Goal: Task Accomplishment & Management: Use online tool/utility

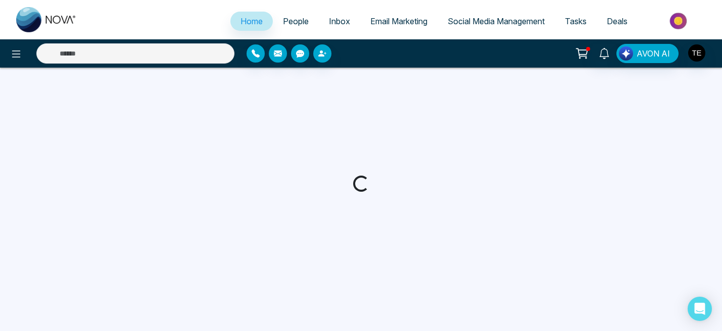
select select "*"
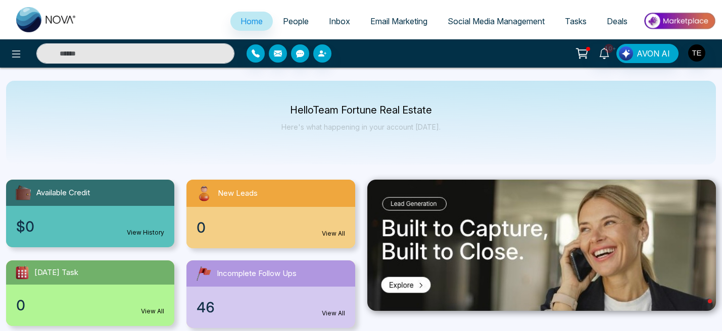
click at [408, 24] on span "Email Marketing" at bounding box center [398, 21] width 57 height 10
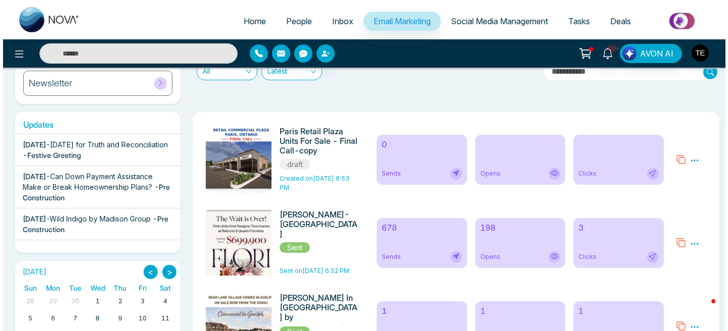
scroll to position [131, 0]
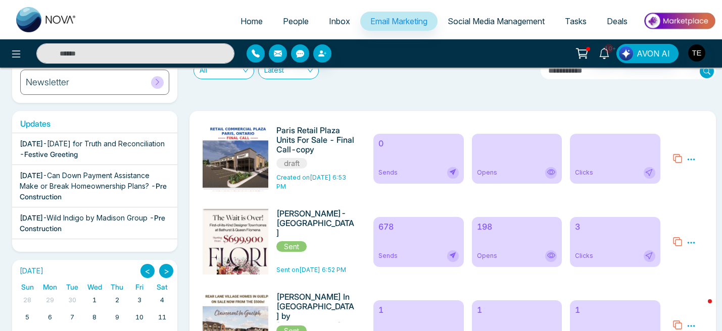
click at [693, 157] on icon at bounding box center [691, 159] width 9 height 9
click at [680, 174] on span "Preview" at bounding box center [673, 174] width 27 height 9
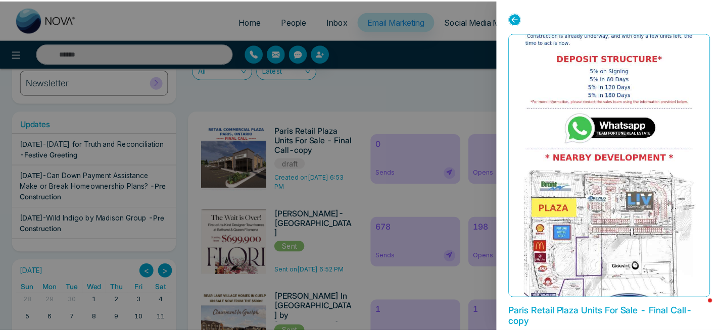
scroll to position [699, 0]
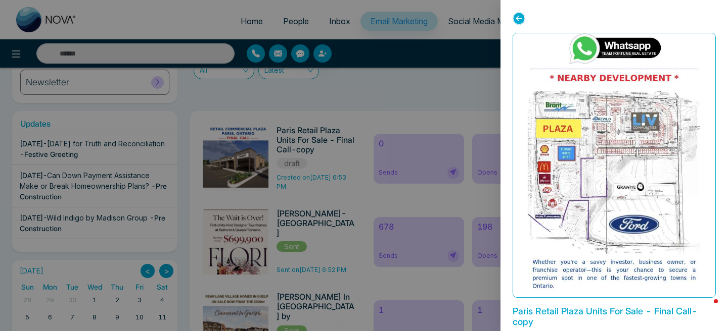
click at [519, 17] on icon at bounding box center [518, 18] width 13 height 13
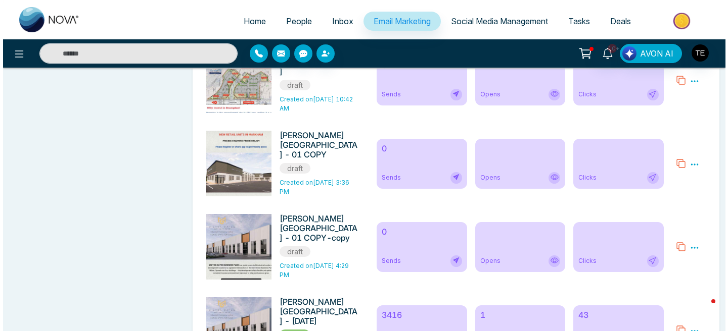
scroll to position [795, 0]
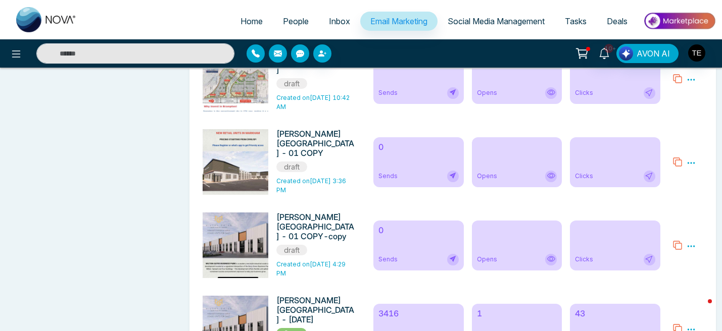
click at [692, 164] on icon at bounding box center [691, 163] width 8 height 2
click at [681, 182] on span "Preview" at bounding box center [673, 177] width 27 height 9
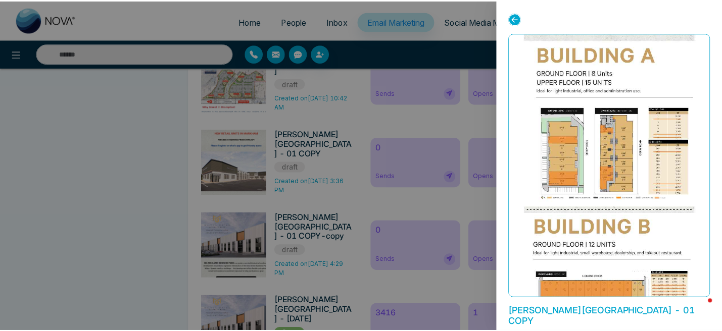
scroll to position [1817, 0]
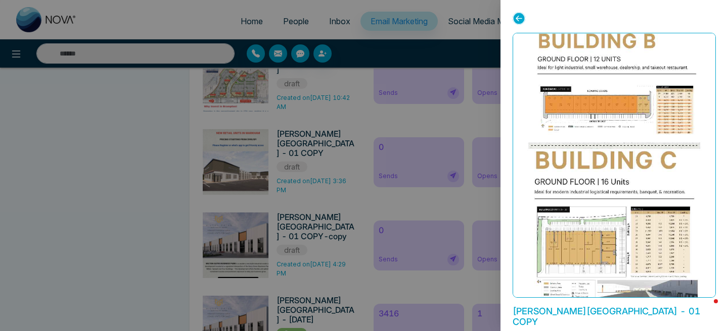
click at [517, 17] on icon at bounding box center [518, 18] width 13 height 13
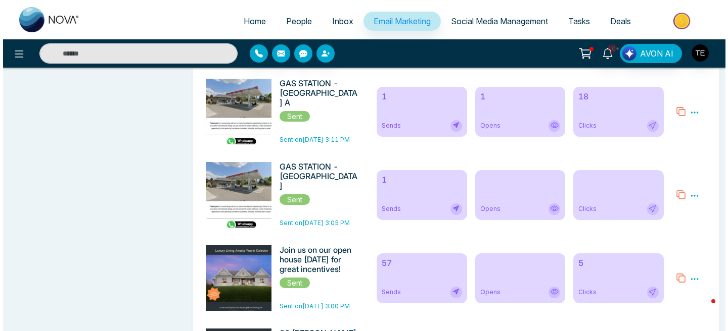
scroll to position [2012, 0]
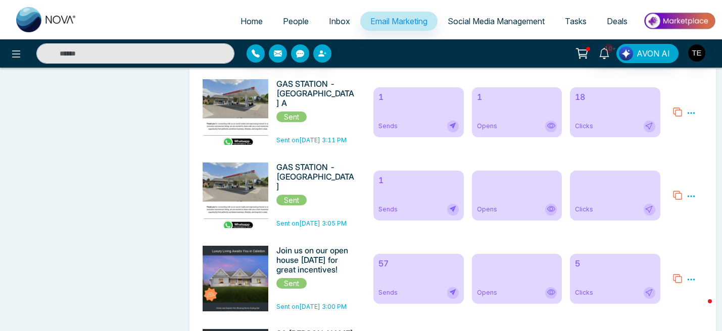
click at [694, 118] on icon at bounding box center [691, 113] width 9 height 9
click at [677, 132] on span "Preview" at bounding box center [671, 127] width 27 height 9
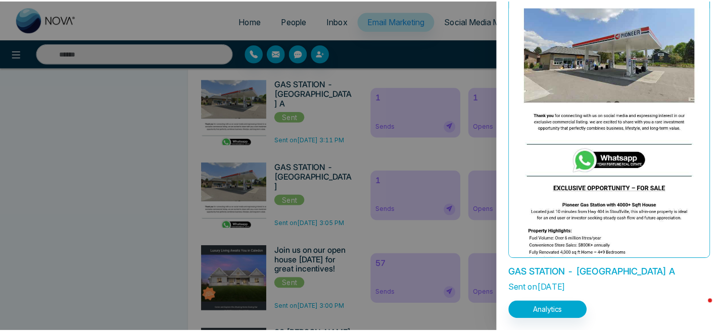
scroll to position [0, 0]
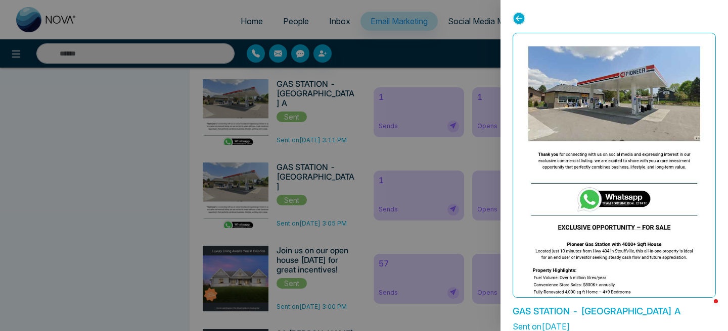
click at [517, 20] on icon at bounding box center [518, 18] width 13 height 13
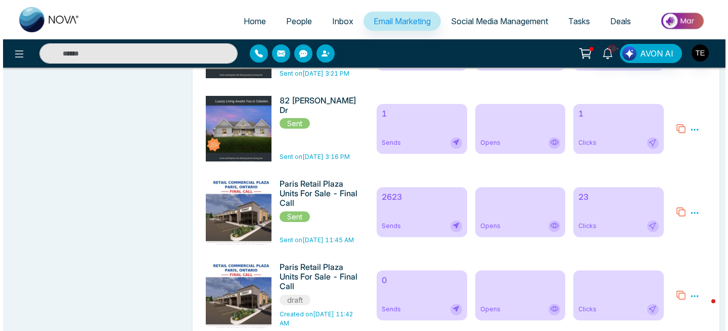
scroll to position [2330, 0]
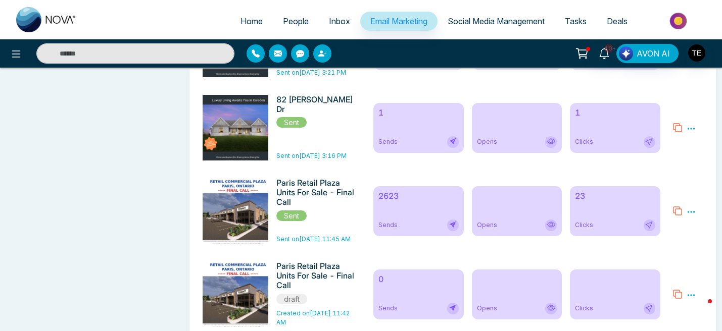
click at [691, 217] on icon at bounding box center [691, 212] width 9 height 9
click at [679, 231] on span "Preview" at bounding box center [671, 226] width 27 height 9
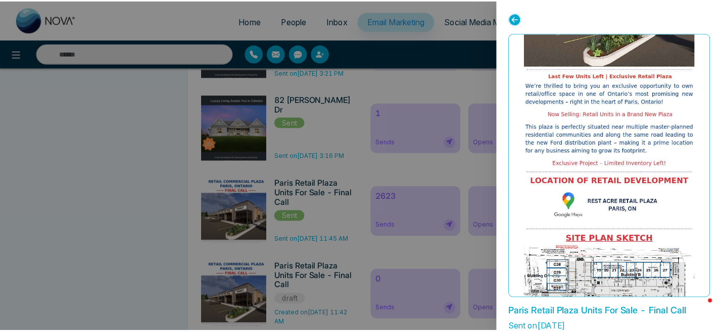
scroll to position [0, 0]
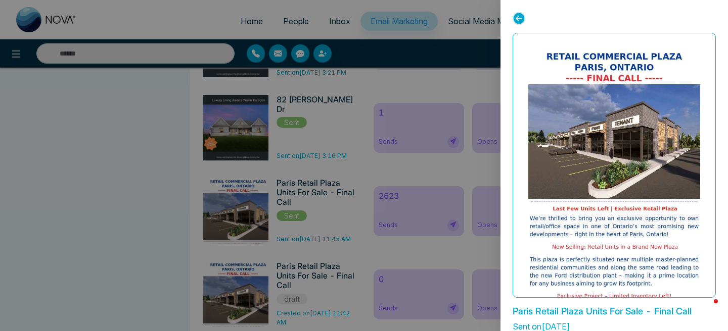
click at [518, 20] on icon at bounding box center [518, 18] width 13 height 13
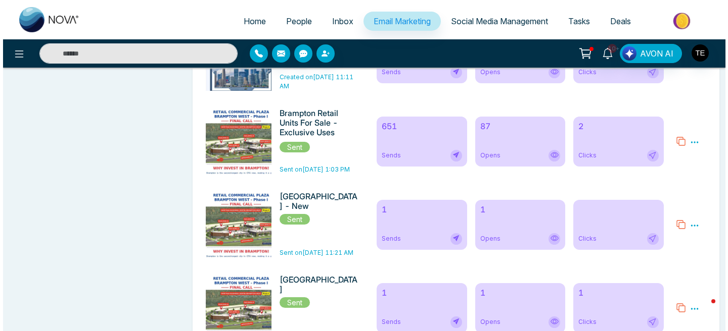
scroll to position [2901, 0]
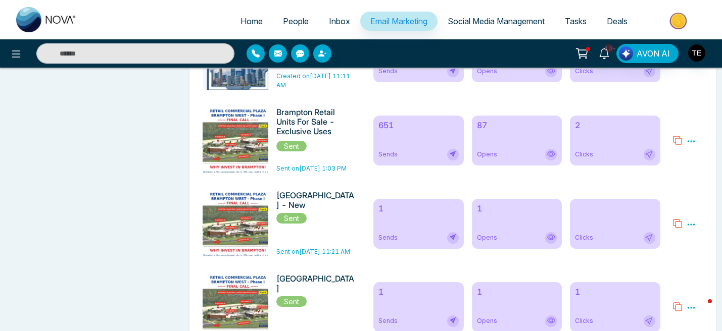
click at [694, 146] on icon at bounding box center [691, 141] width 9 height 9
click at [679, 160] on span "Preview" at bounding box center [671, 156] width 27 height 9
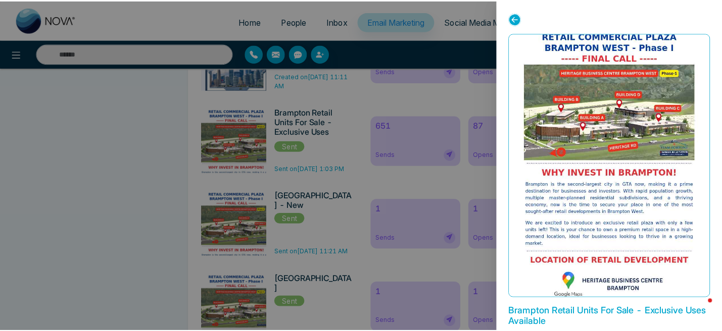
scroll to position [0, 0]
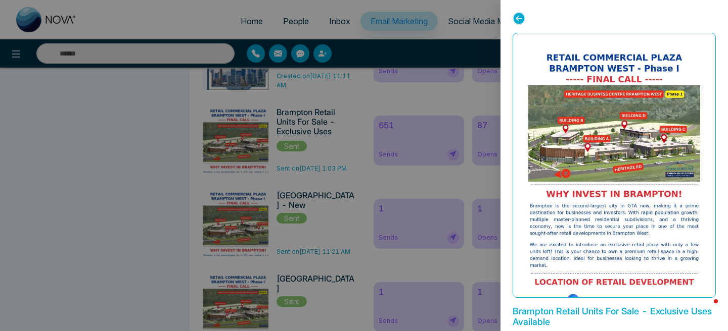
click at [518, 19] on icon at bounding box center [518, 18] width 13 height 13
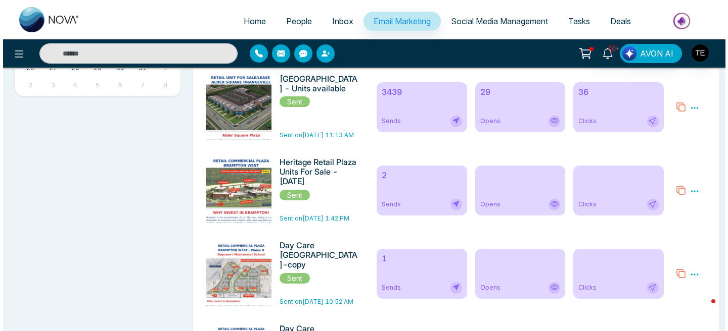
scroll to position [435, 0]
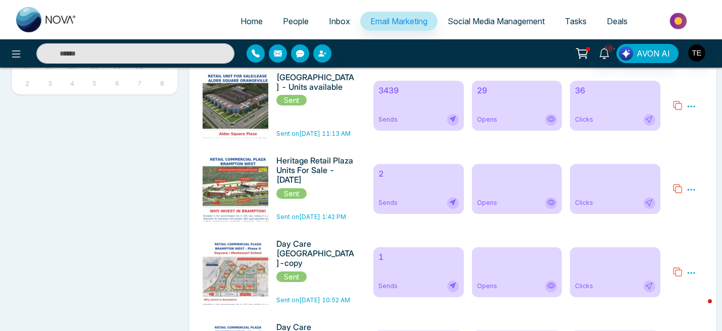
click at [692, 109] on icon at bounding box center [691, 106] width 9 height 9
click at [680, 125] on span "Preview" at bounding box center [671, 121] width 27 height 9
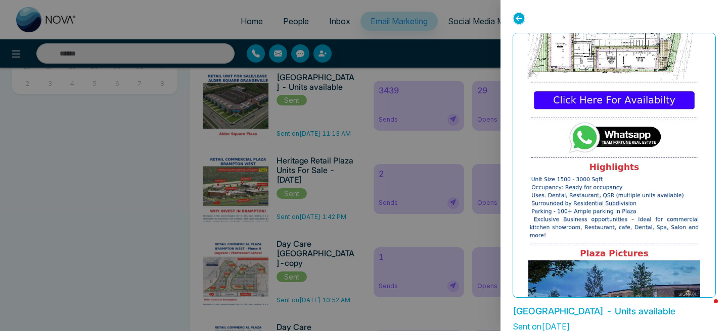
scroll to position [0, 0]
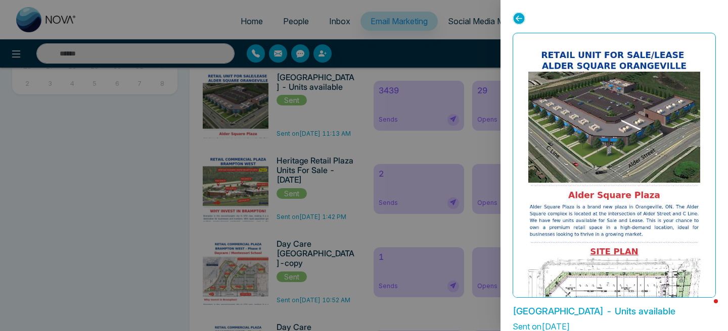
click at [518, 19] on icon at bounding box center [518, 18] width 13 height 13
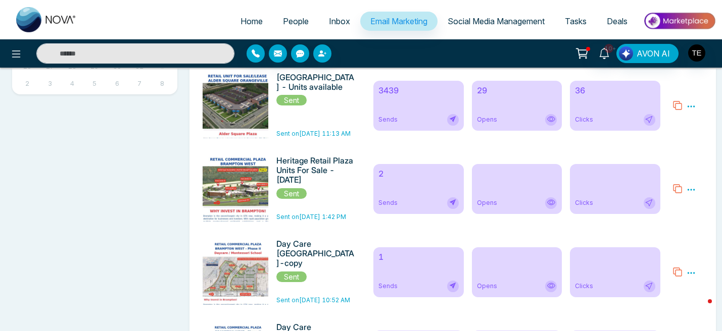
click at [678, 111] on icon at bounding box center [677, 106] width 10 height 10
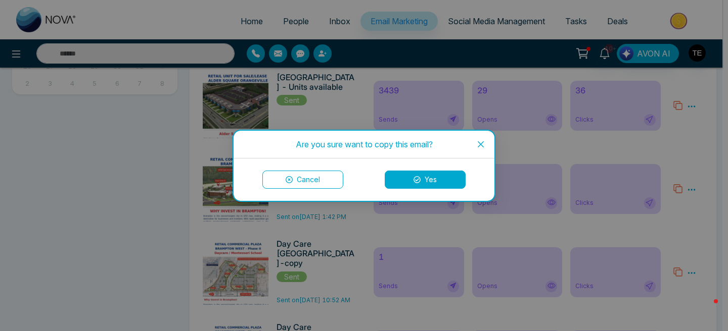
click at [407, 182] on button "Yes" at bounding box center [424, 180] width 81 height 18
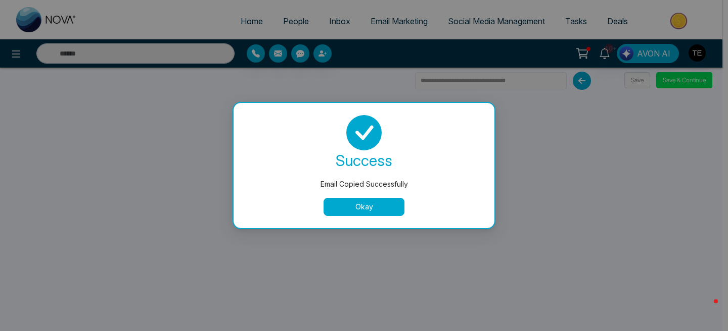
click at [372, 207] on button "Okay" at bounding box center [363, 207] width 81 height 18
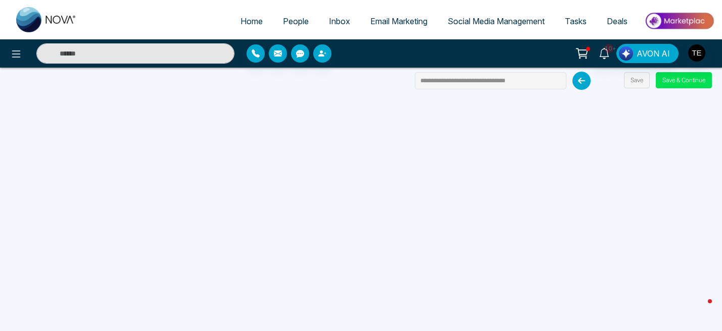
scroll to position [96, 0]
